Goal: Transaction & Acquisition: Book appointment/travel/reservation

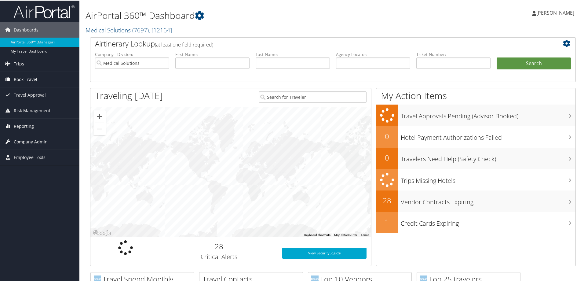
click at [31, 79] on span "Book Travel" at bounding box center [26, 78] width 24 height 15
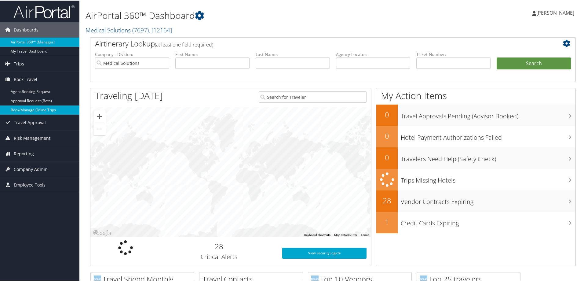
click at [39, 108] on link "Book/Manage Online Trips" at bounding box center [39, 109] width 79 height 9
click at [45, 106] on link "Book/Manage Online Trips" at bounding box center [39, 109] width 79 height 9
